Goal: Information Seeking & Learning: Learn about a topic

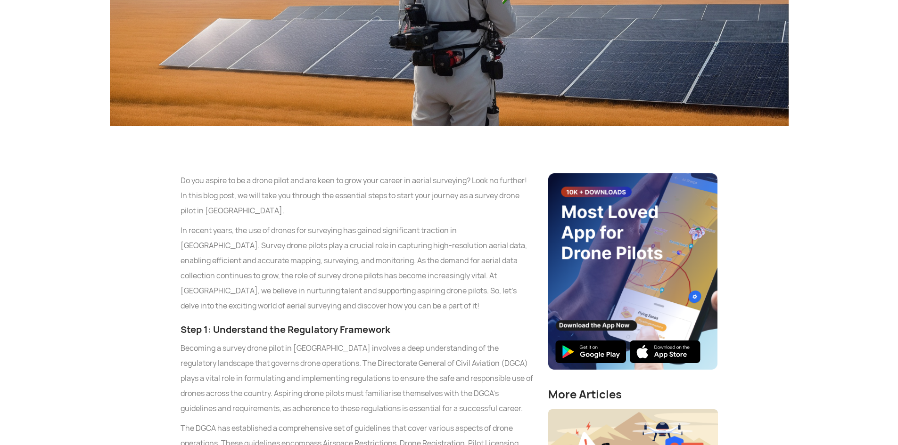
scroll to position [471, 0]
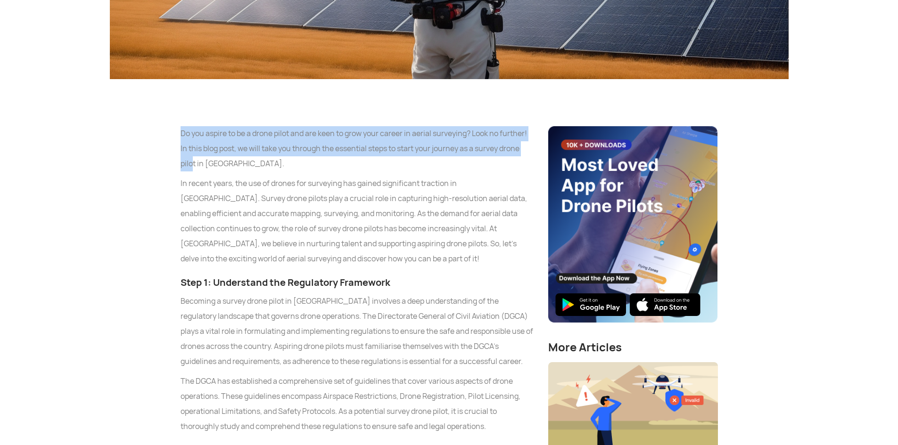
drag, startPoint x: 174, startPoint y: 136, endPoint x: 191, endPoint y: 163, distance: 31.4
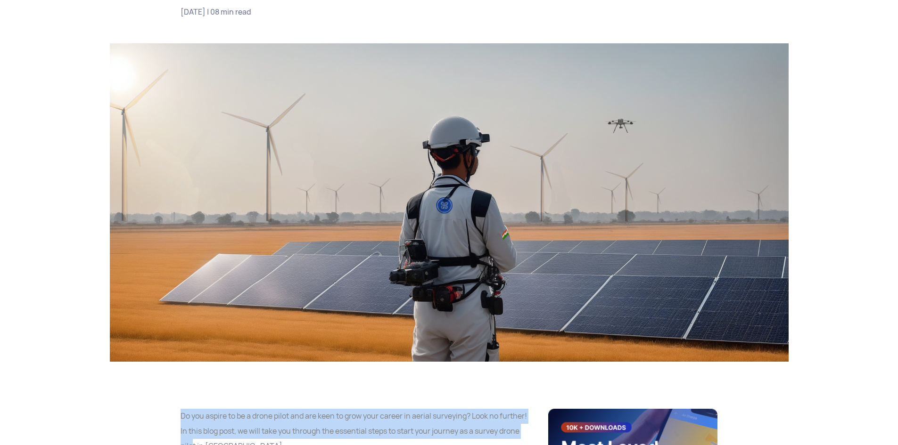
scroll to position [0, 0]
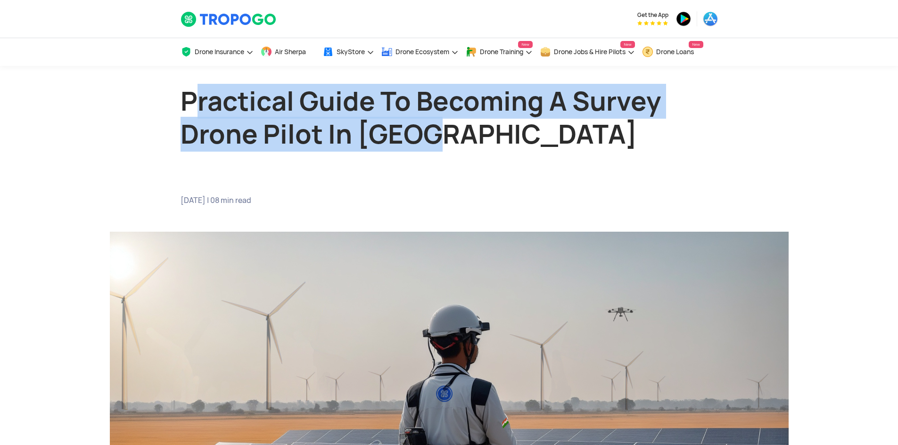
drag, startPoint x: 259, startPoint y: 111, endPoint x: 534, endPoint y: 164, distance: 279.8
click at [534, 164] on div "Practical Guide To Becoming A Survey Drone Pilot In [GEOGRAPHIC_DATA]" at bounding box center [448, 140] width 551 height 111
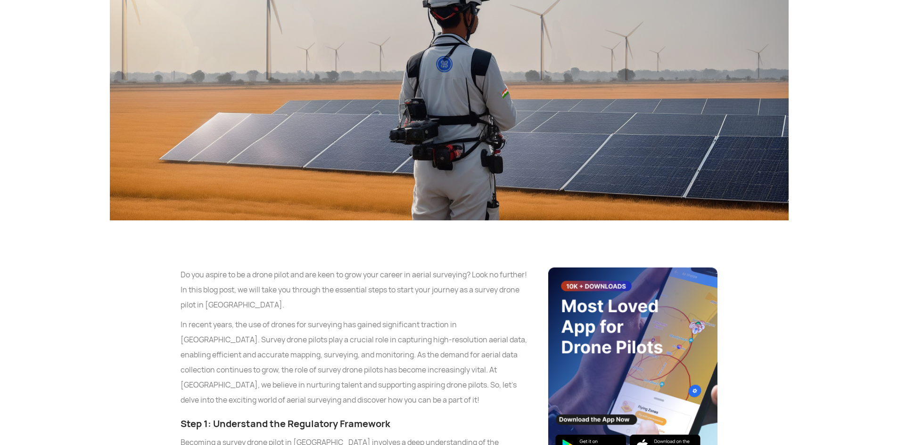
scroll to position [518, 0]
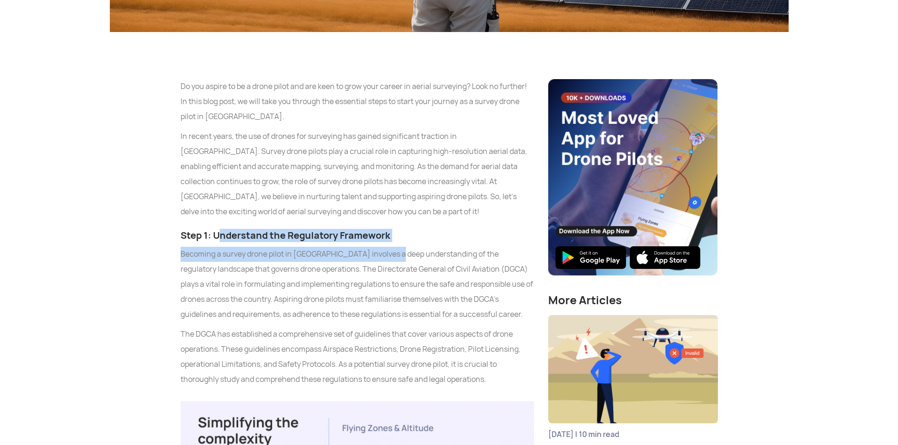
drag, startPoint x: 221, startPoint y: 234, endPoint x: 390, endPoint y: 251, distance: 170.5
click at [404, 237] on h3 "Step 1: Understand the Regulatory Framework" at bounding box center [356, 235] width 353 height 13
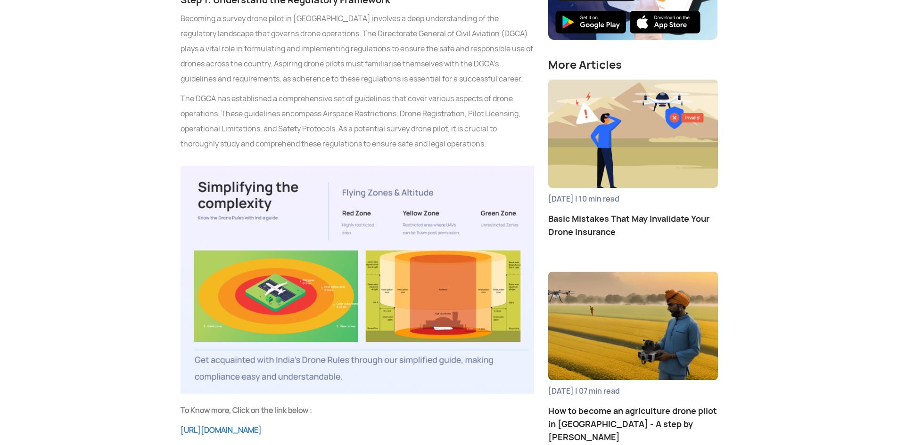
scroll to position [660, 0]
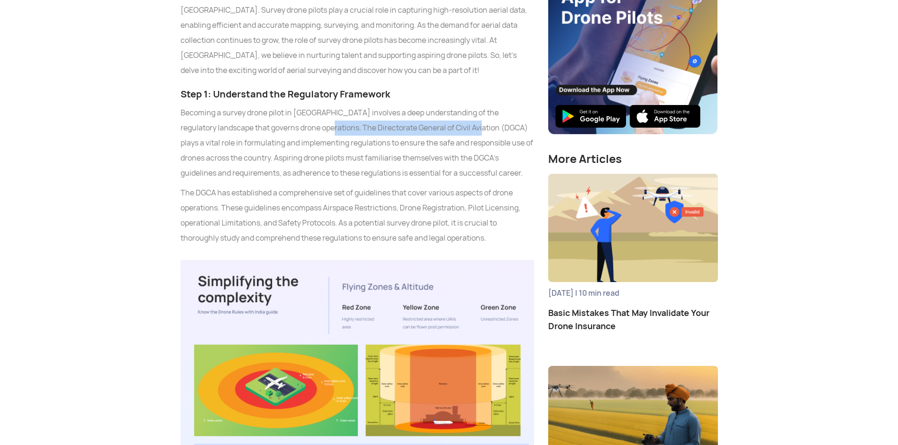
drag, startPoint x: 437, startPoint y: 126, endPoint x: 286, endPoint y: 126, distance: 151.3
click at [286, 126] on p "Becoming a survey drone pilot in [GEOGRAPHIC_DATA] involves a deep understandin…" at bounding box center [356, 143] width 353 height 75
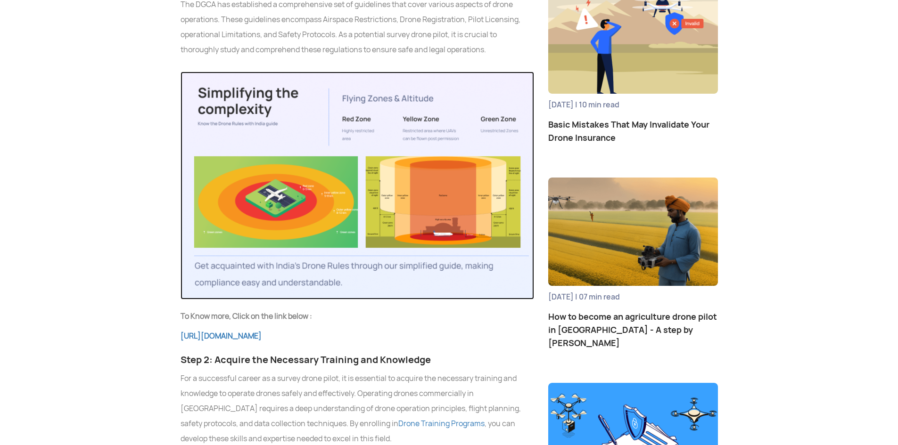
click at [250, 207] on img at bounding box center [356, 186] width 353 height 228
click at [490, 188] on img at bounding box center [356, 186] width 353 height 228
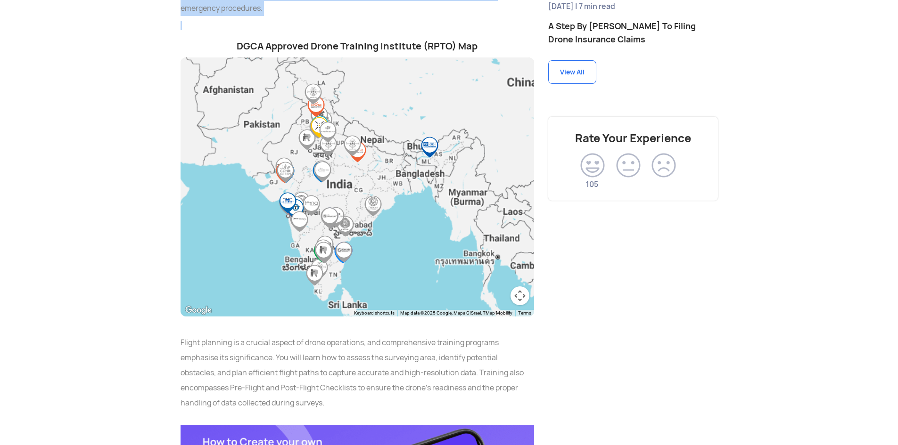
scroll to position [1343, 0]
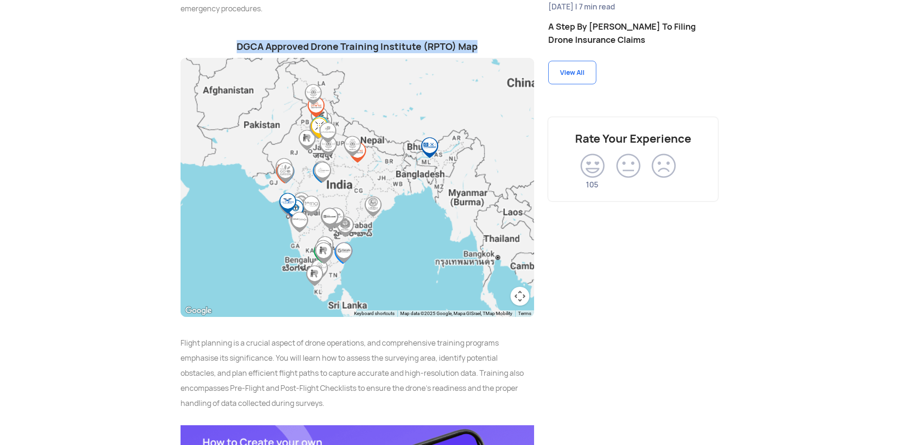
drag, startPoint x: 227, startPoint y: 9, endPoint x: 475, endPoint y: 30, distance: 248.3
click at [475, 40] on h3 "DGCA Approved Drone Training Institute (RPTO) Map" at bounding box center [356, 46] width 353 height 13
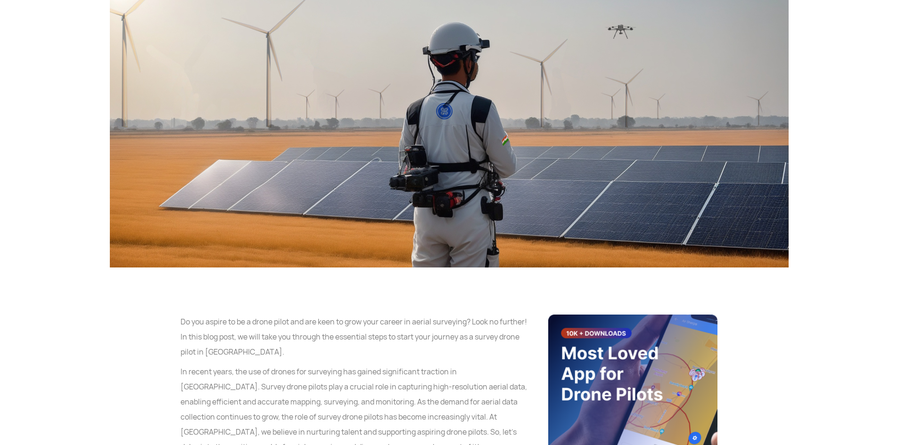
scroll to position [471, 0]
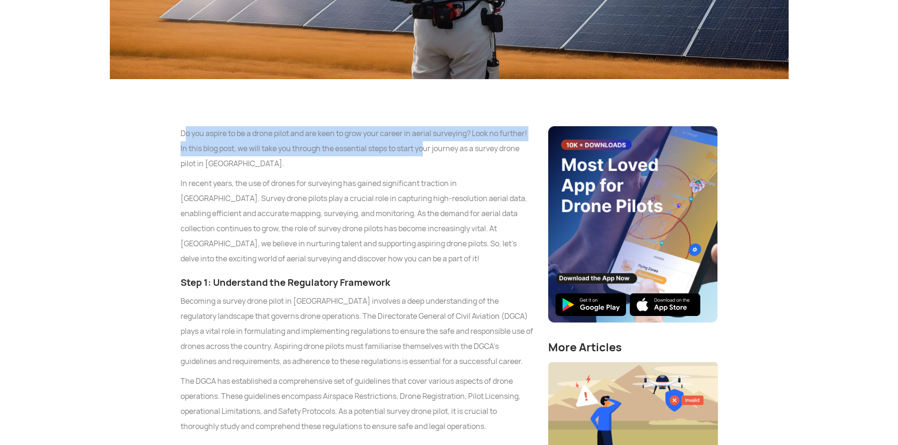
drag, startPoint x: 184, startPoint y: 133, endPoint x: 428, endPoint y: 153, distance: 244.4
click at [428, 153] on p "Do you aspire to be a drone pilot and are keen to grow your career in aerial su…" at bounding box center [356, 148] width 353 height 45
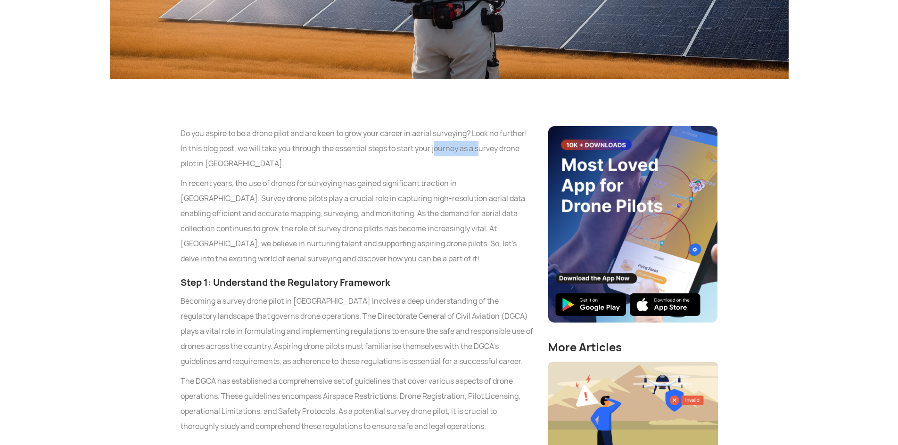
drag, startPoint x: 442, startPoint y: 152, endPoint x: 517, endPoint y: 151, distance: 74.5
click at [487, 150] on p "Do you aspire to be a drone pilot and are keen to grow your career in aerial su…" at bounding box center [356, 148] width 353 height 45
click at [517, 151] on p "Do you aspire to be a drone pilot and are keen to grow your career in aerial su…" at bounding box center [356, 148] width 353 height 45
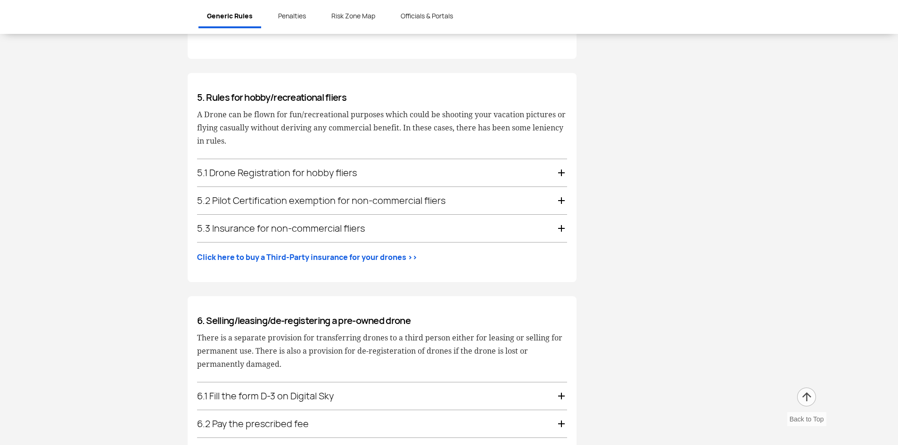
scroll to position [1649, 0]
